Goal: Information Seeking & Learning: Learn about a topic

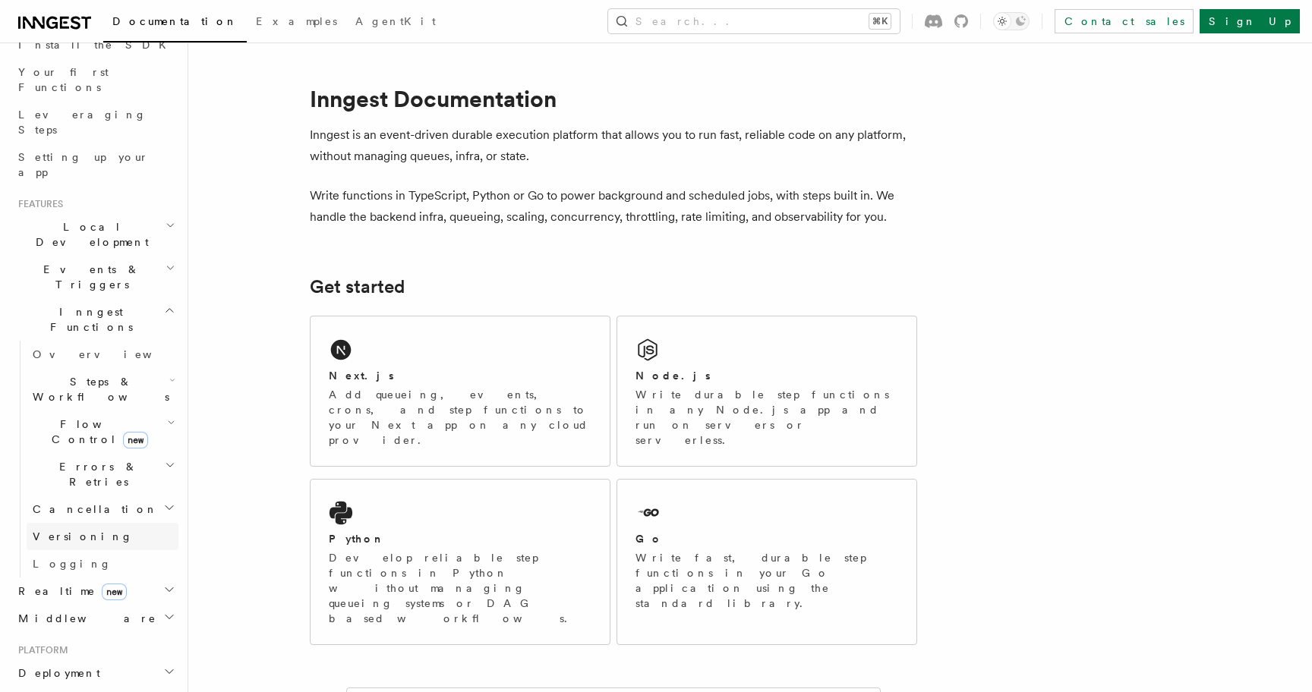
scroll to position [172, 0]
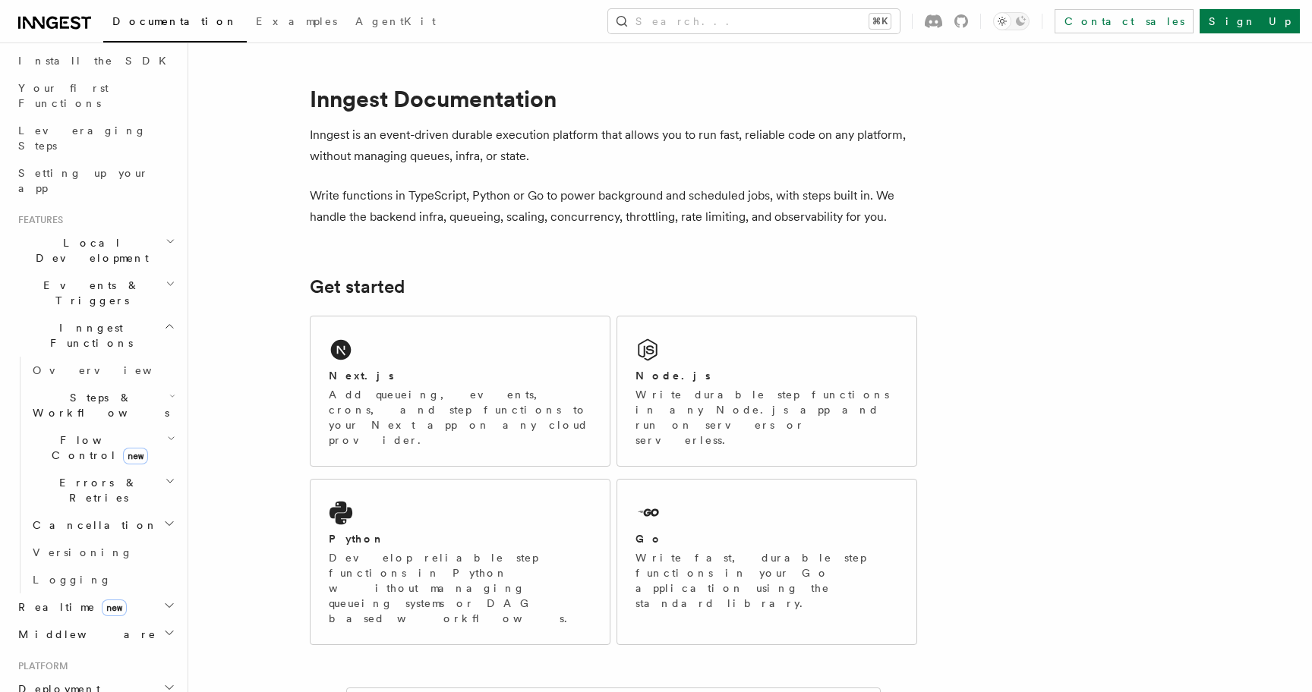
click at [77, 676] on h2 "Deployment" at bounding box center [95, 689] width 166 height 27
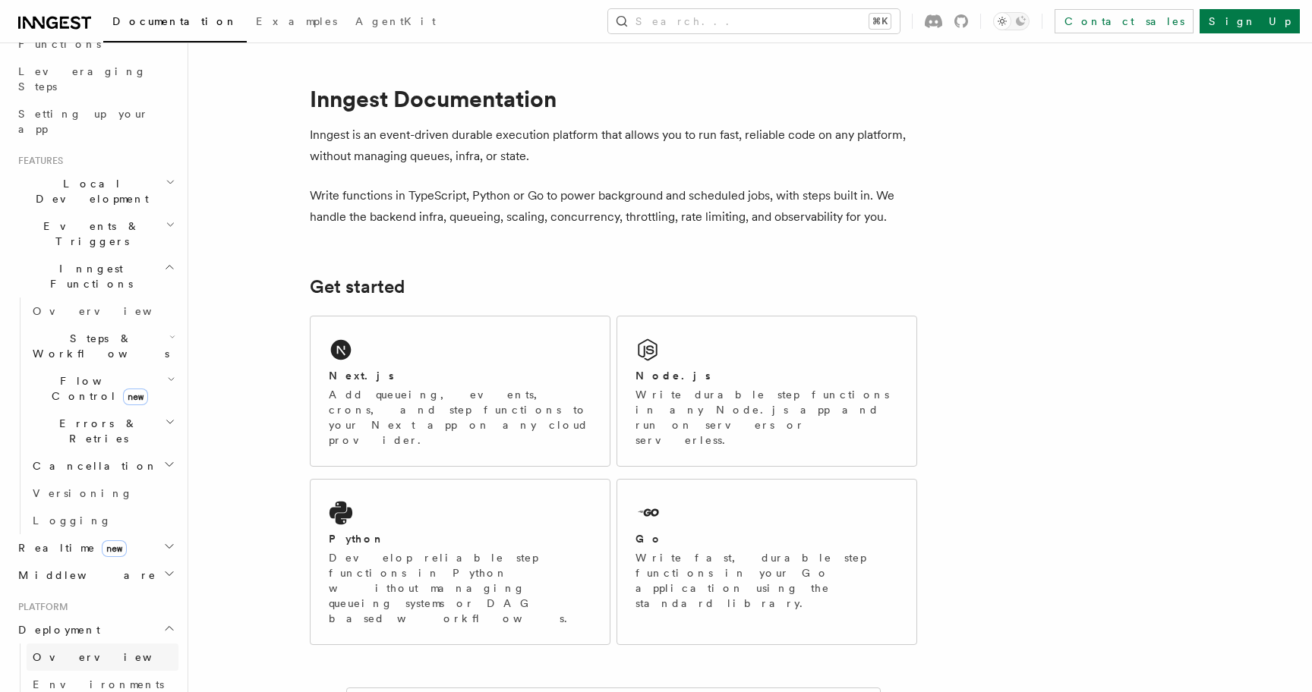
scroll to position [232, 0]
click at [84, 642] on link "Overview" at bounding box center [103, 655] width 152 height 27
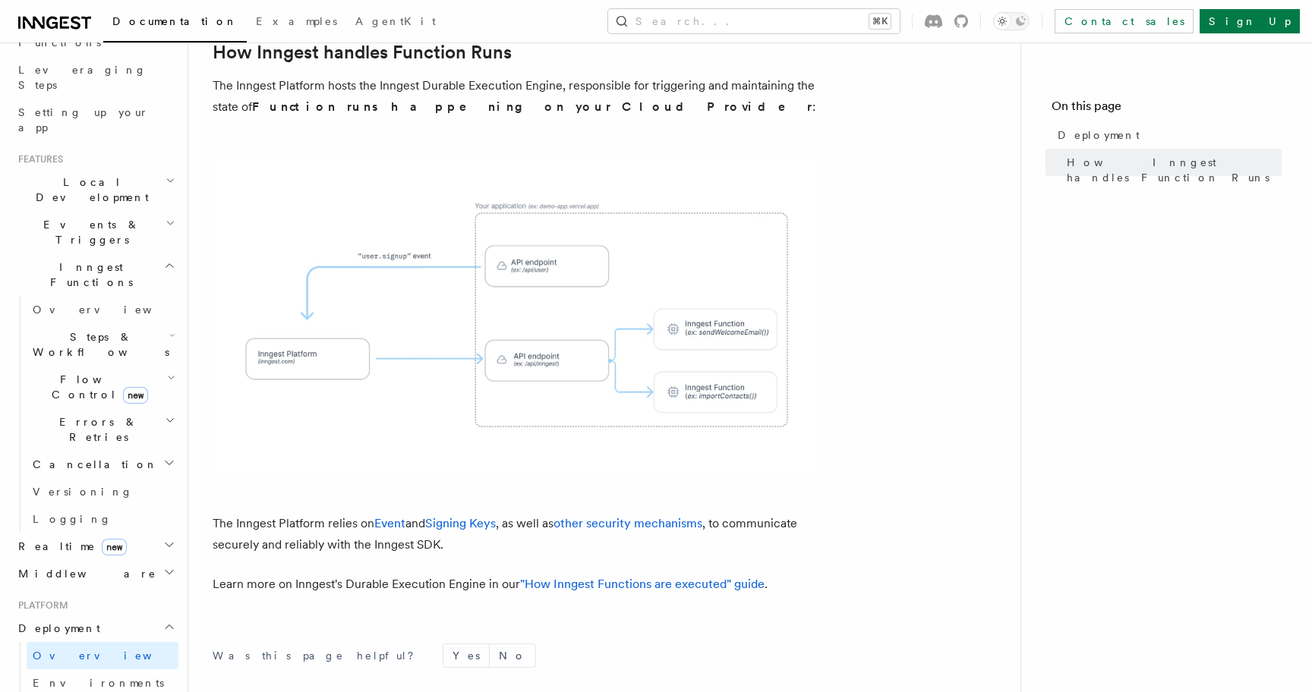
scroll to position [603, 0]
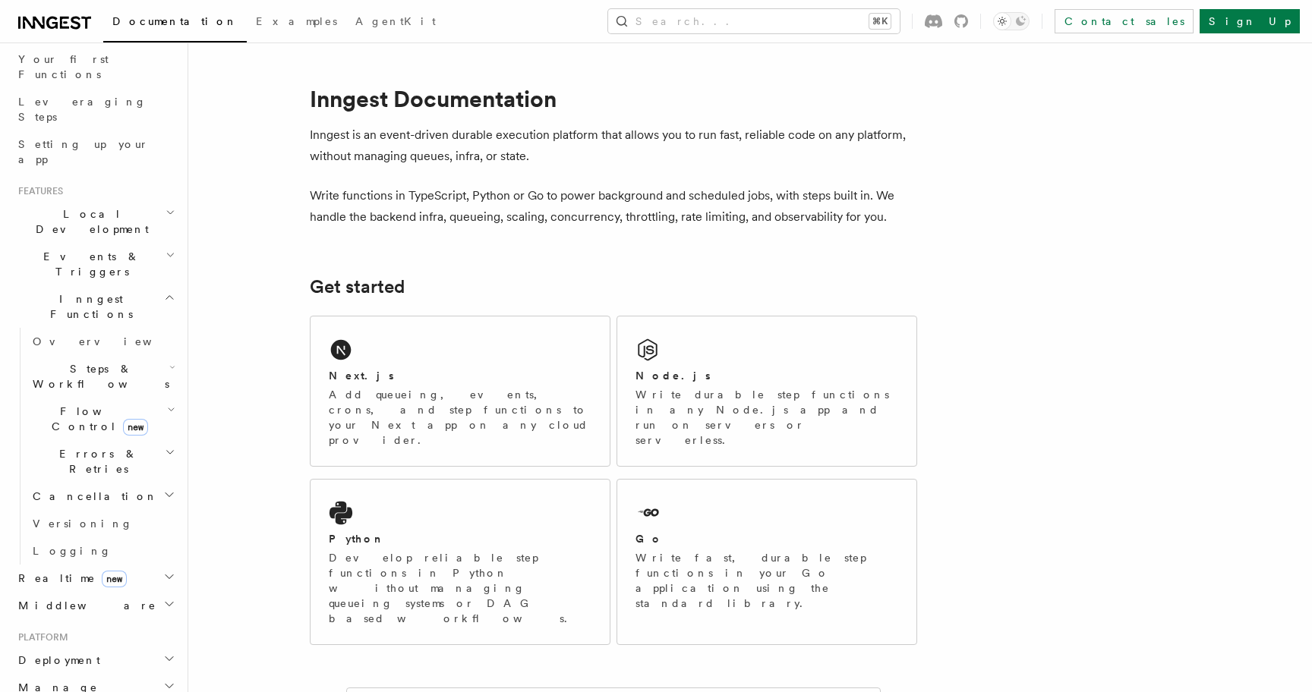
scroll to position [200, 0]
click at [114, 566] on h2 "Realtime new" at bounding box center [95, 579] width 166 height 27
click at [108, 593] on link "Overview" at bounding box center [103, 606] width 152 height 27
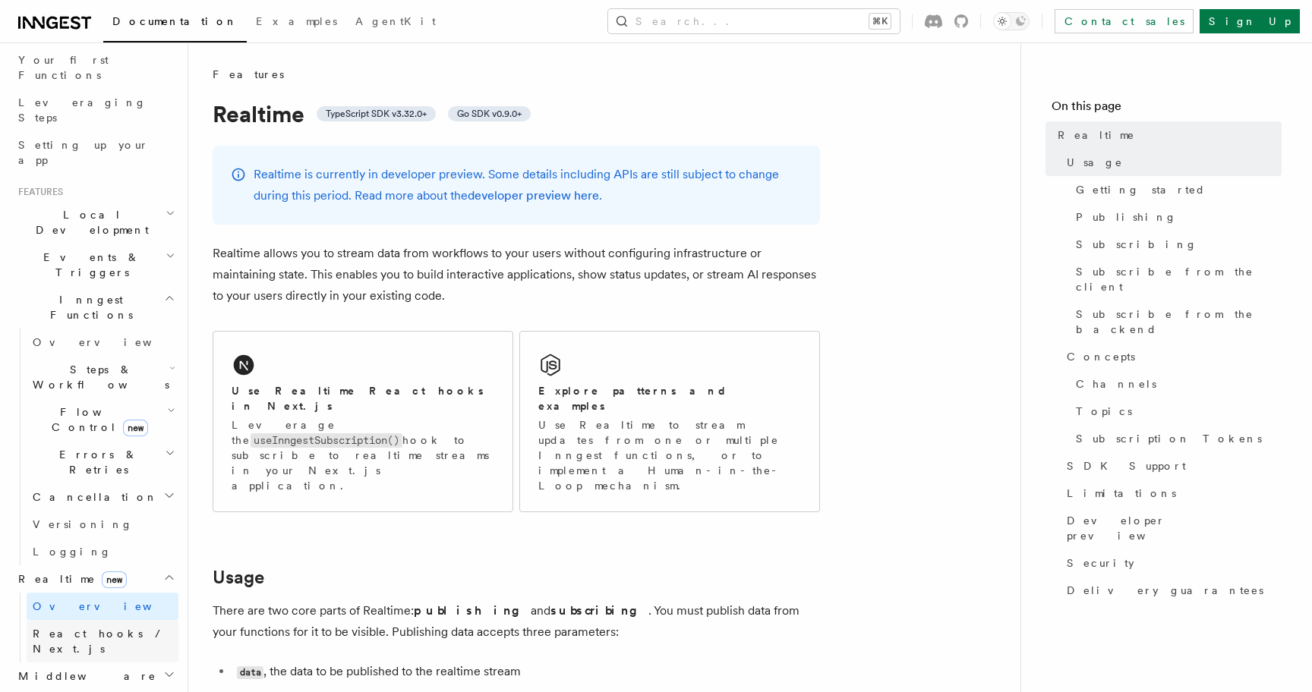
click at [114, 628] on span "React hooks / Next.js" at bounding box center [100, 641] width 134 height 27
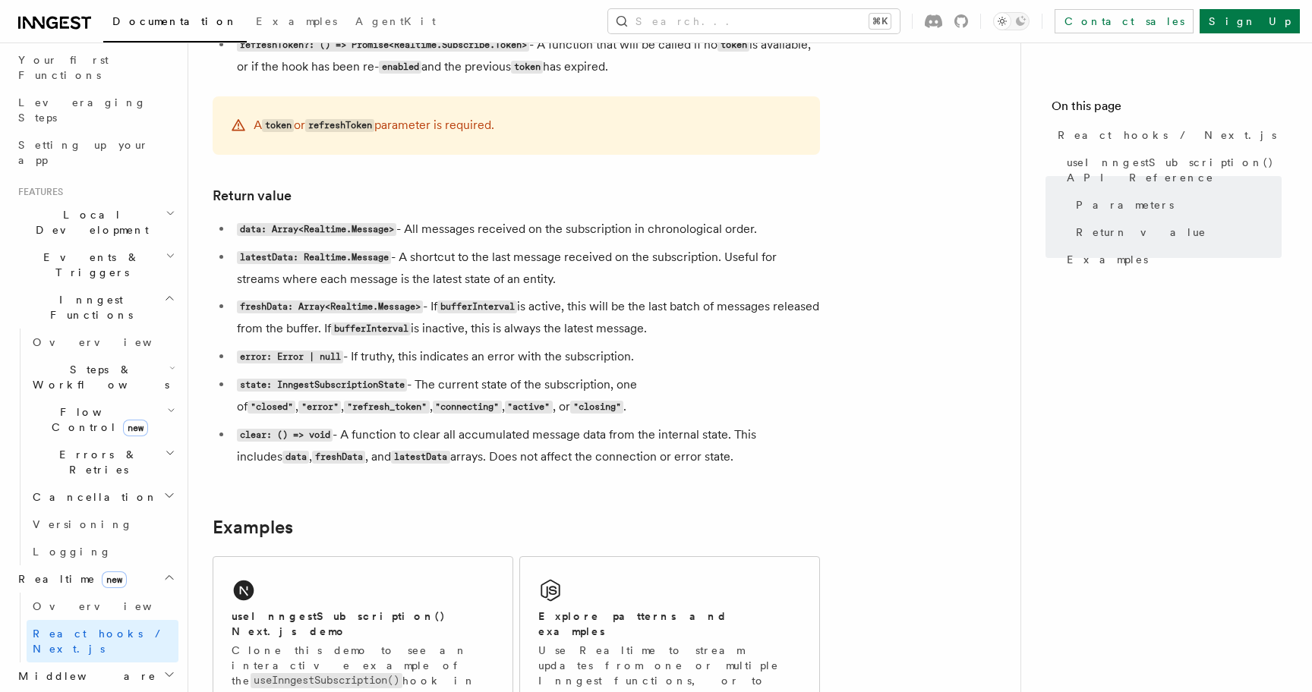
scroll to position [1178, 0]
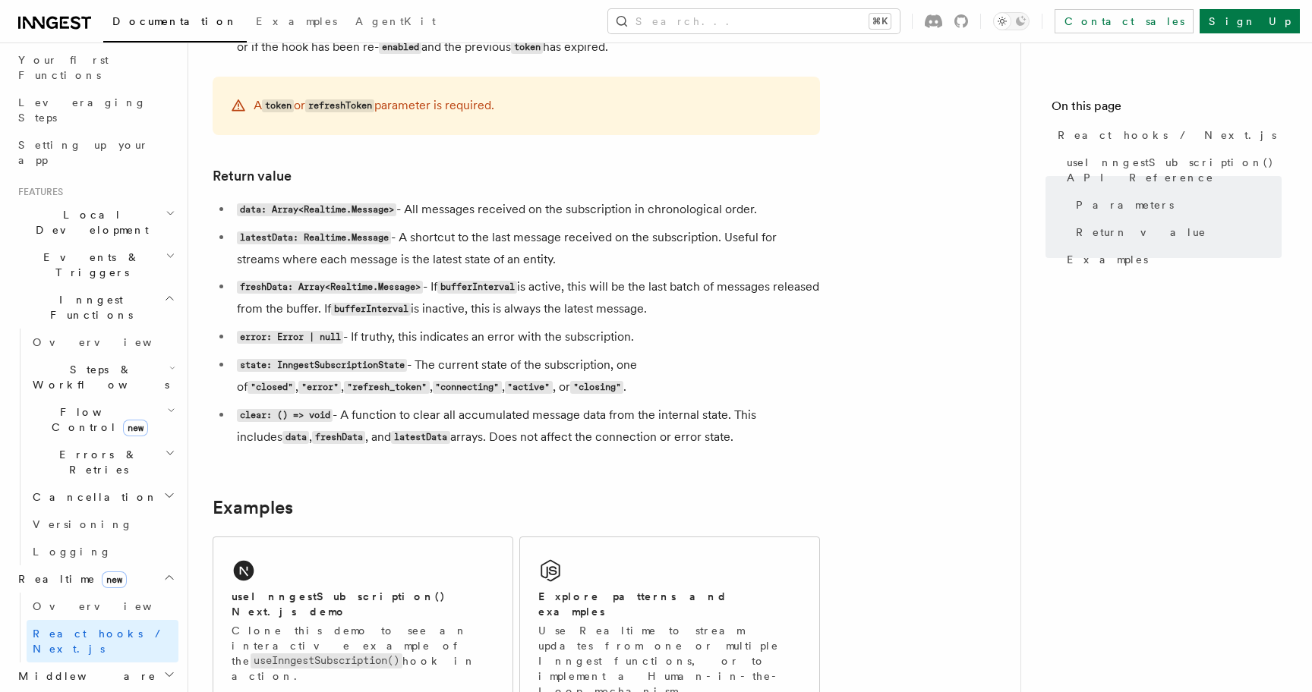
click at [86, 663] on h2 "Middleware" at bounding box center [95, 676] width 166 height 27
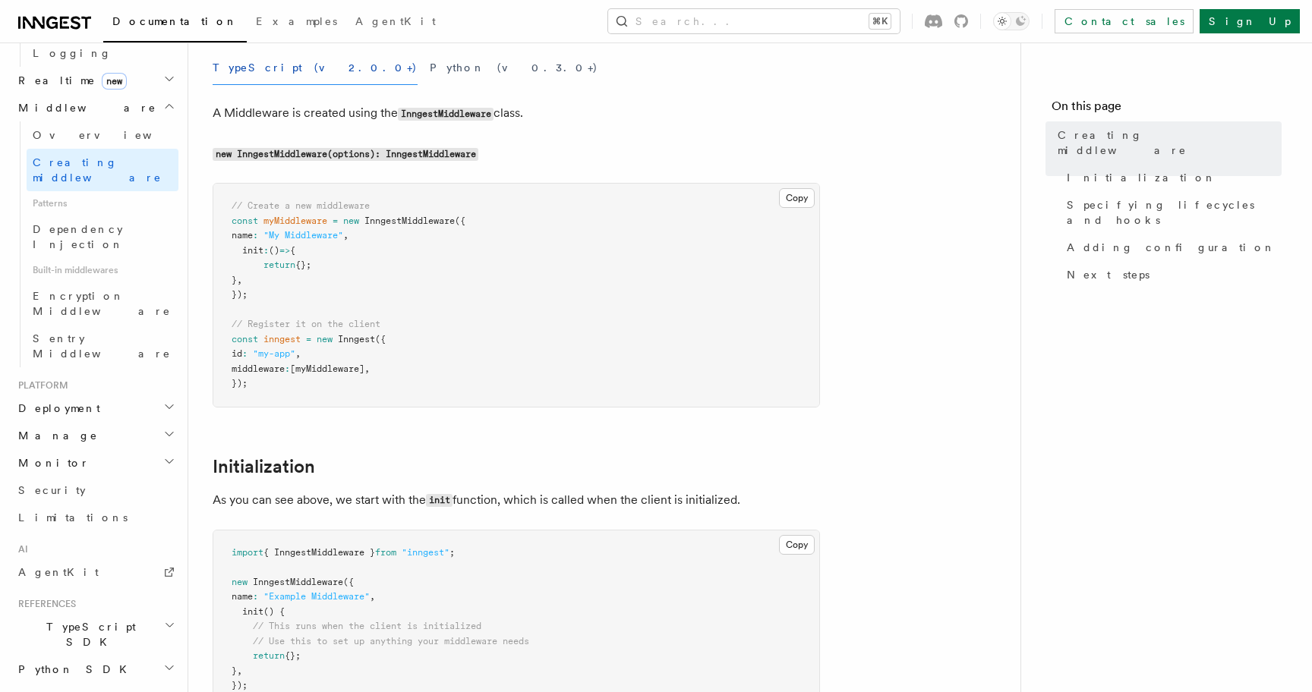
scroll to position [701, 0]
click at [89, 617] on span "TypeScript SDK" at bounding box center [88, 632] width 152 height 30
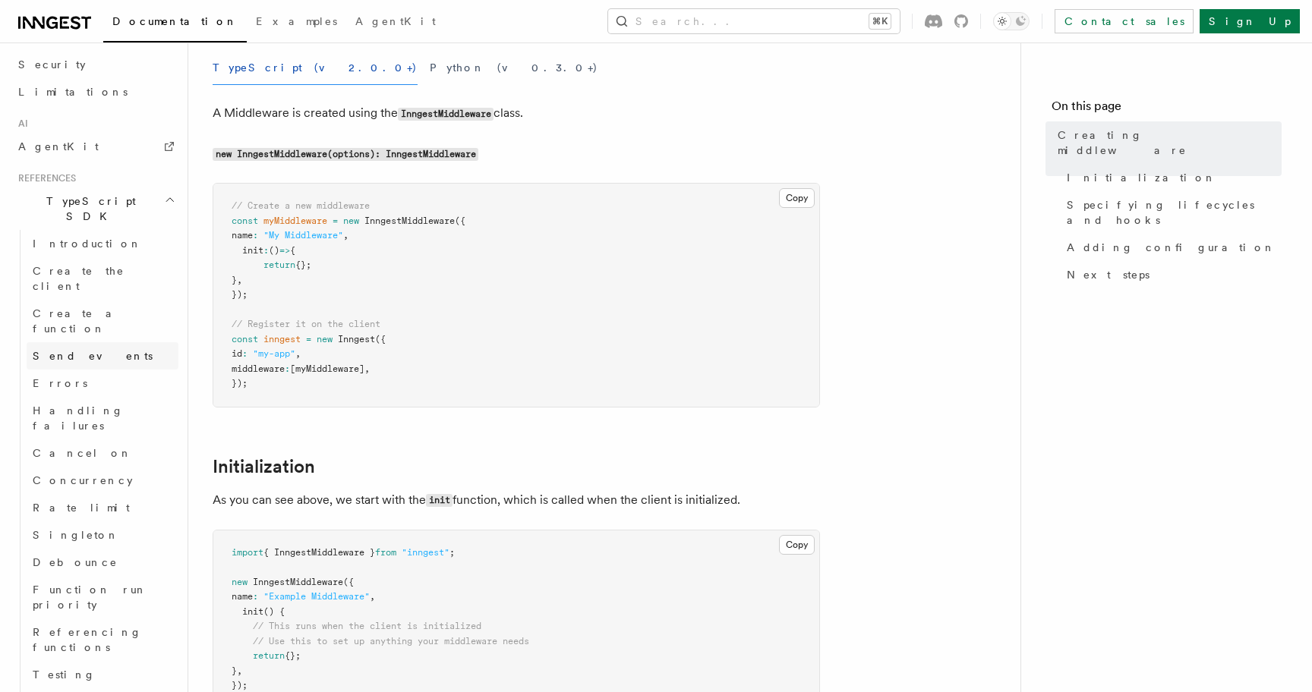
scroll to position [1128, 0]
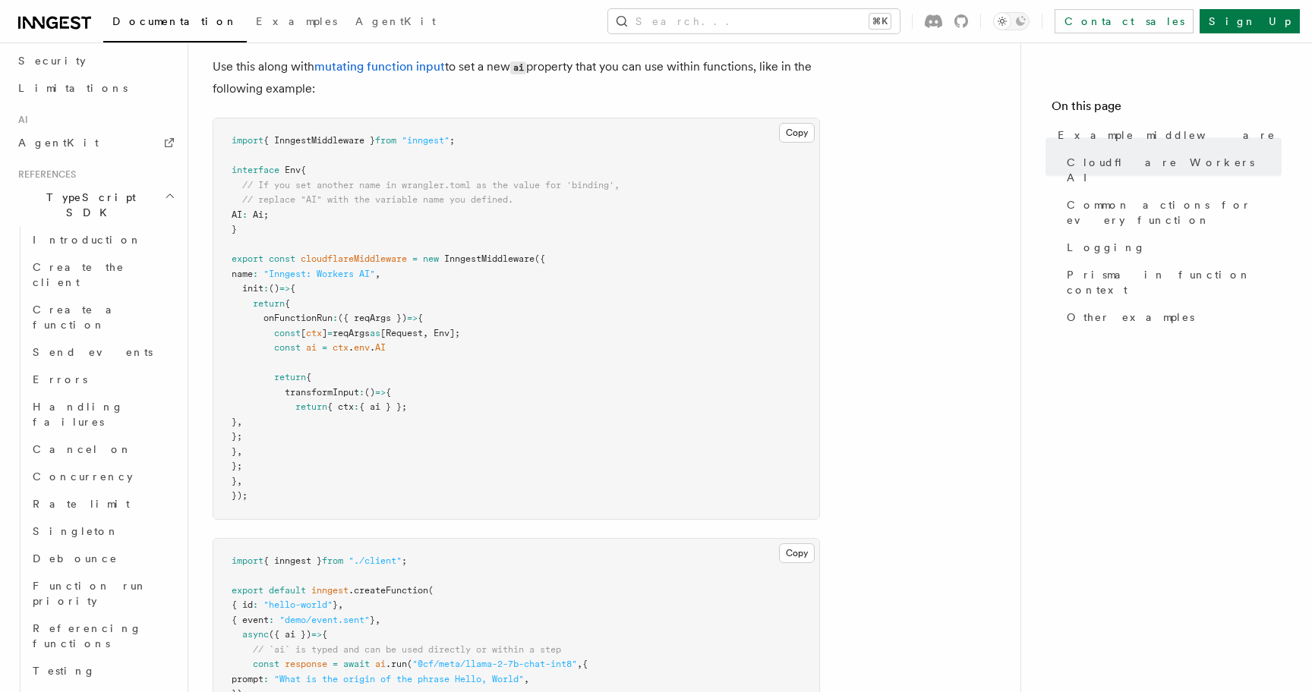
scroll to position [529, 0]
click at [71, 498] on span "Rate limit" at bounding box center [81, 504] width 97 height 12
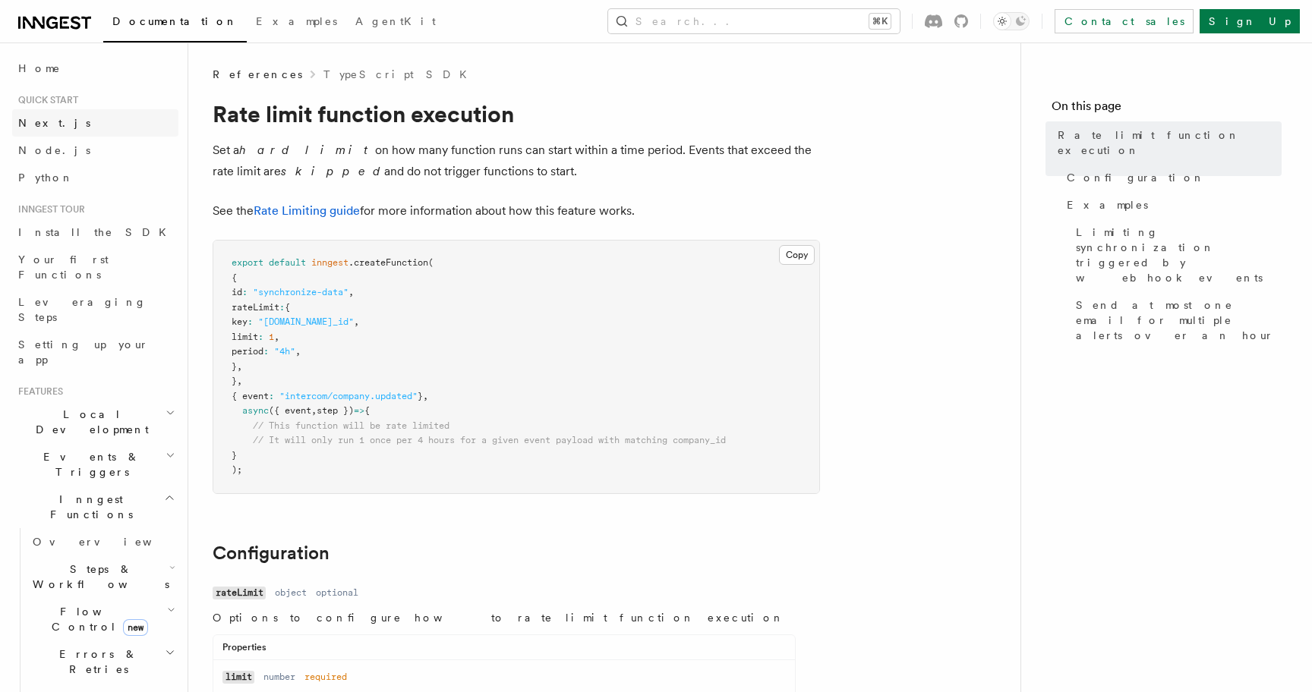
click at [40, 128] on span "Next.js" at bounding box center [54, 123] width 72 height 12
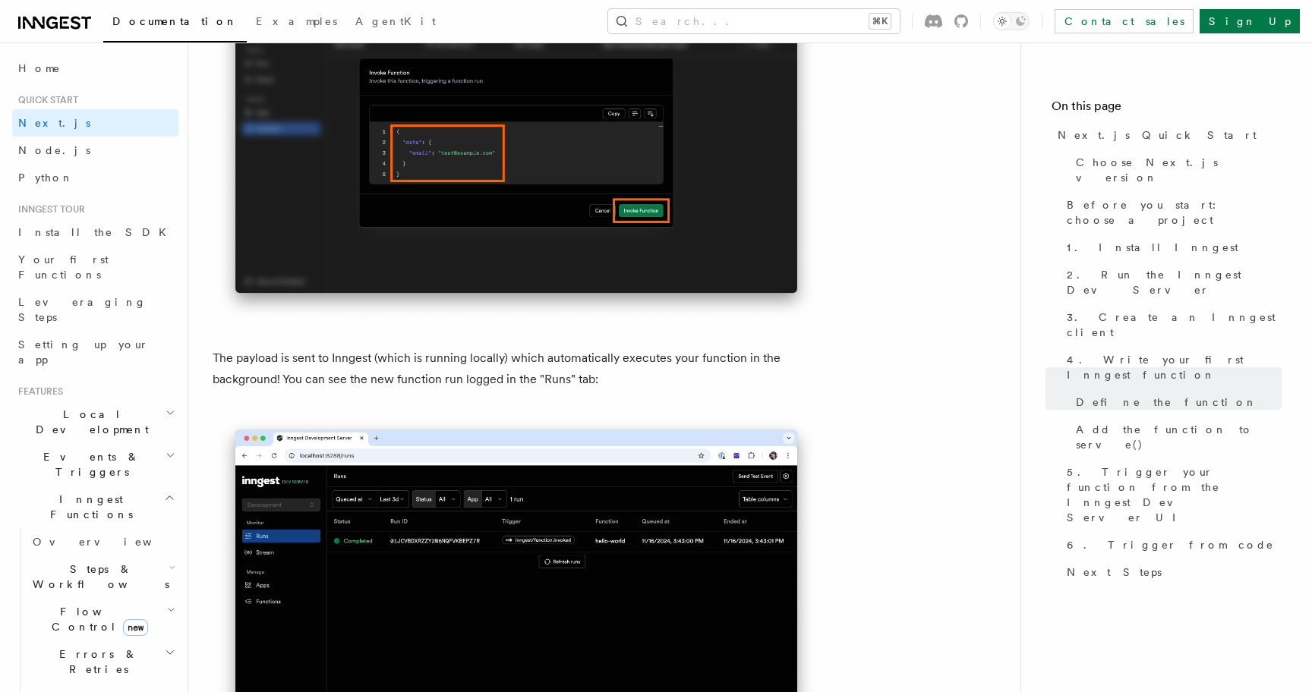
scroll to position [4877, 0]
